Goal: Find specific fact: Find specific fact

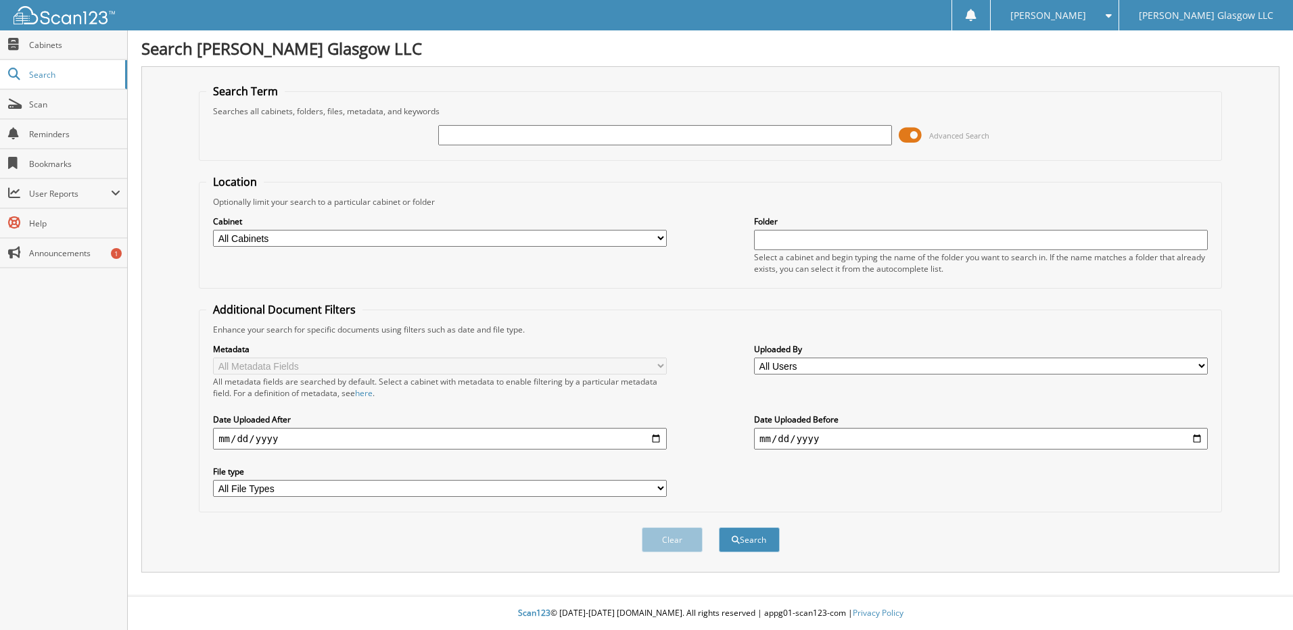
click at [623, 139] on input "text" at bounding box center [665, 135] width 454 height 20
type input "6096347"
click at [719, 527] on button "Search" at bounding box center [749, 539] width 61 height 25
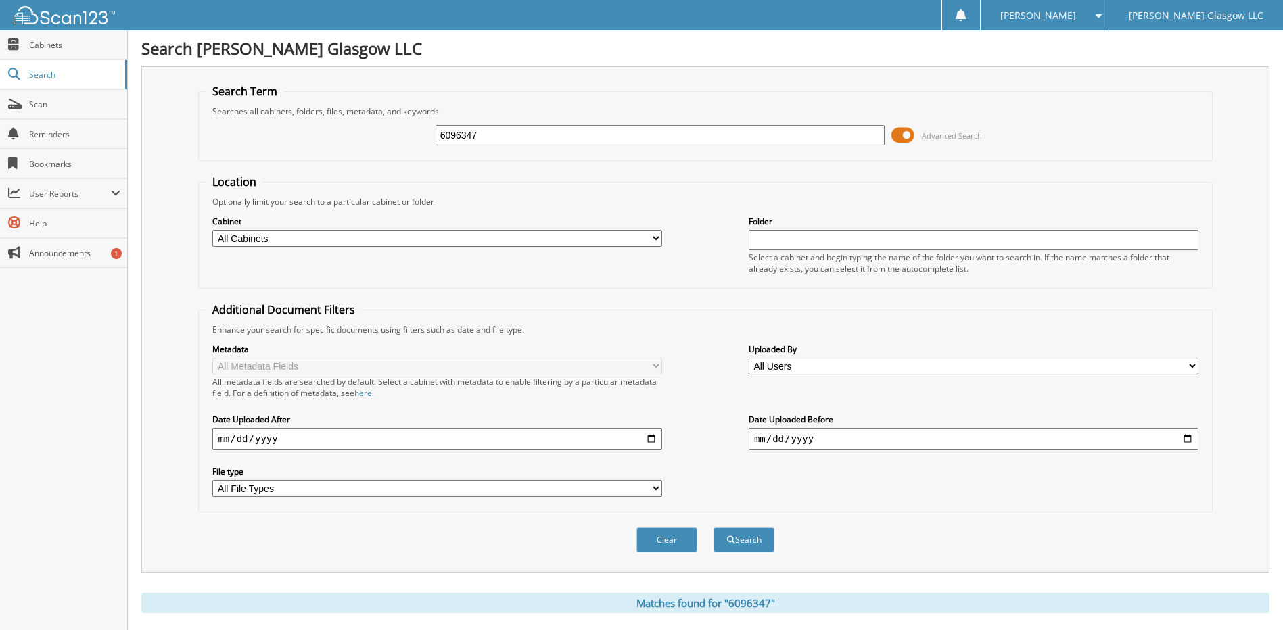
click at [908, 135] on span at bounding box center [902, 135] width 23 height 20
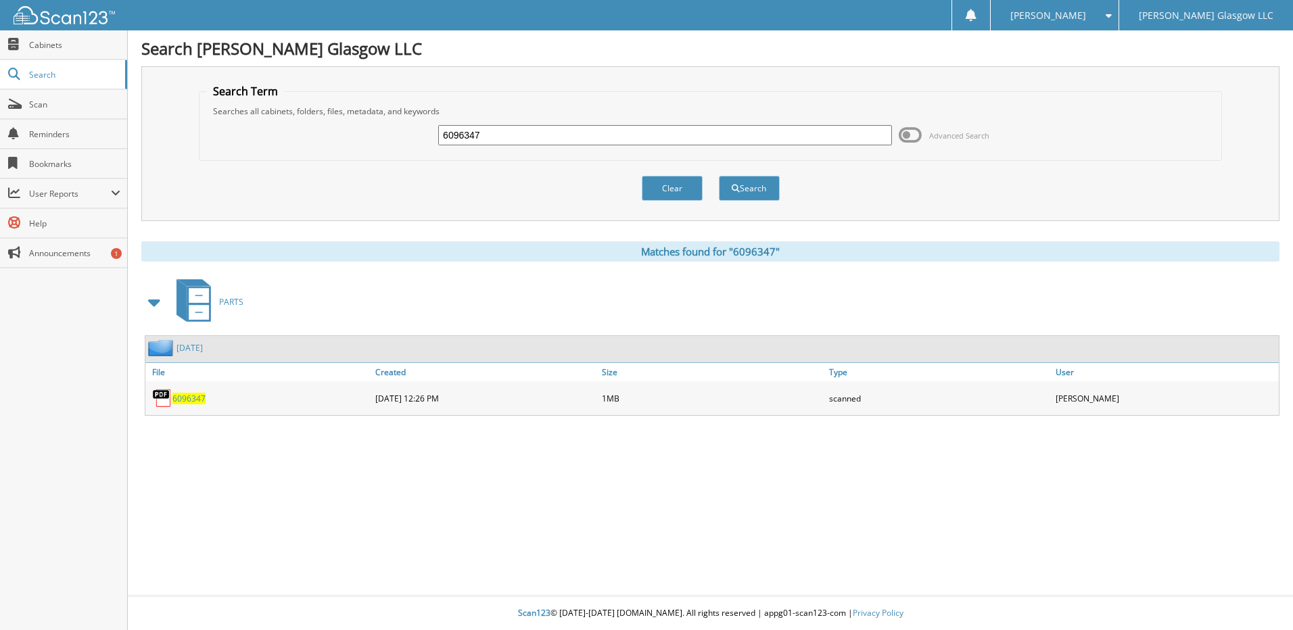
click at [172, 399] on img at bounding box center [162, 398] width 20 height 20
click at [180, 401] on span "6096347" at bounding box center [188, 398] width 33 height 11
click at [685, 185] on button "Clear" at bounding box center [672, 188] width 61 height 25
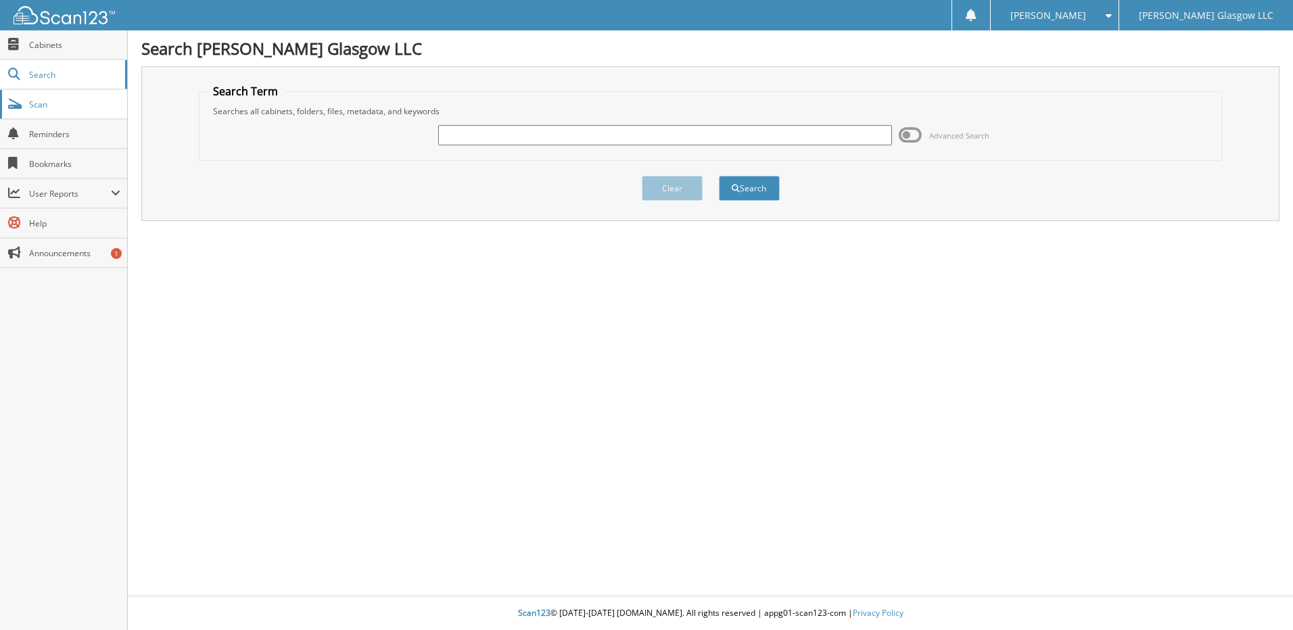
click at [75, 101] on span "Scan" at bounding box center [74, 104] width 91 height 11
